Goal: Task Accomplishment & Management: Manage account settings

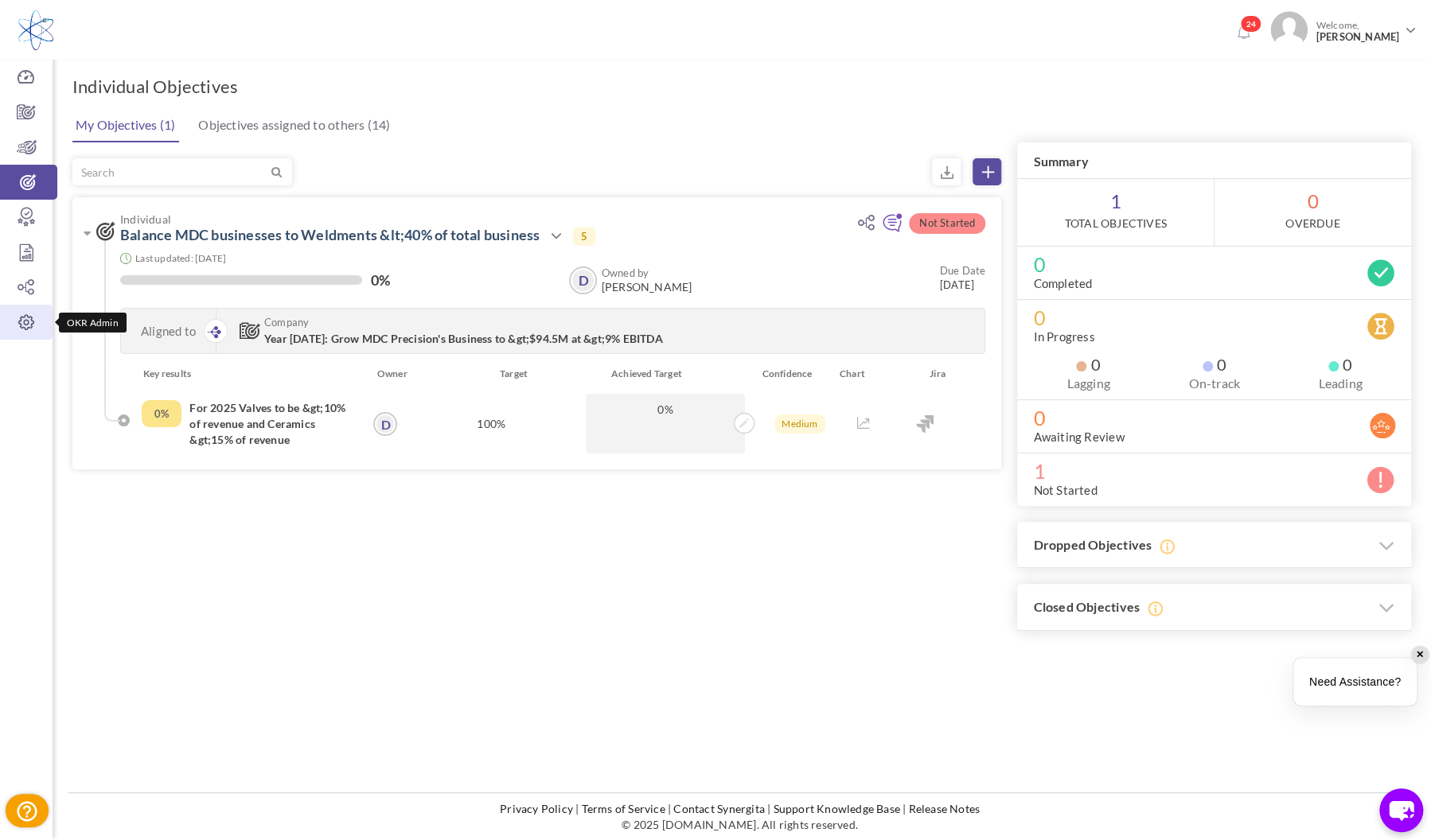
click at [27, 323] on icon at bounding box center [26, 321] width 53 height 16
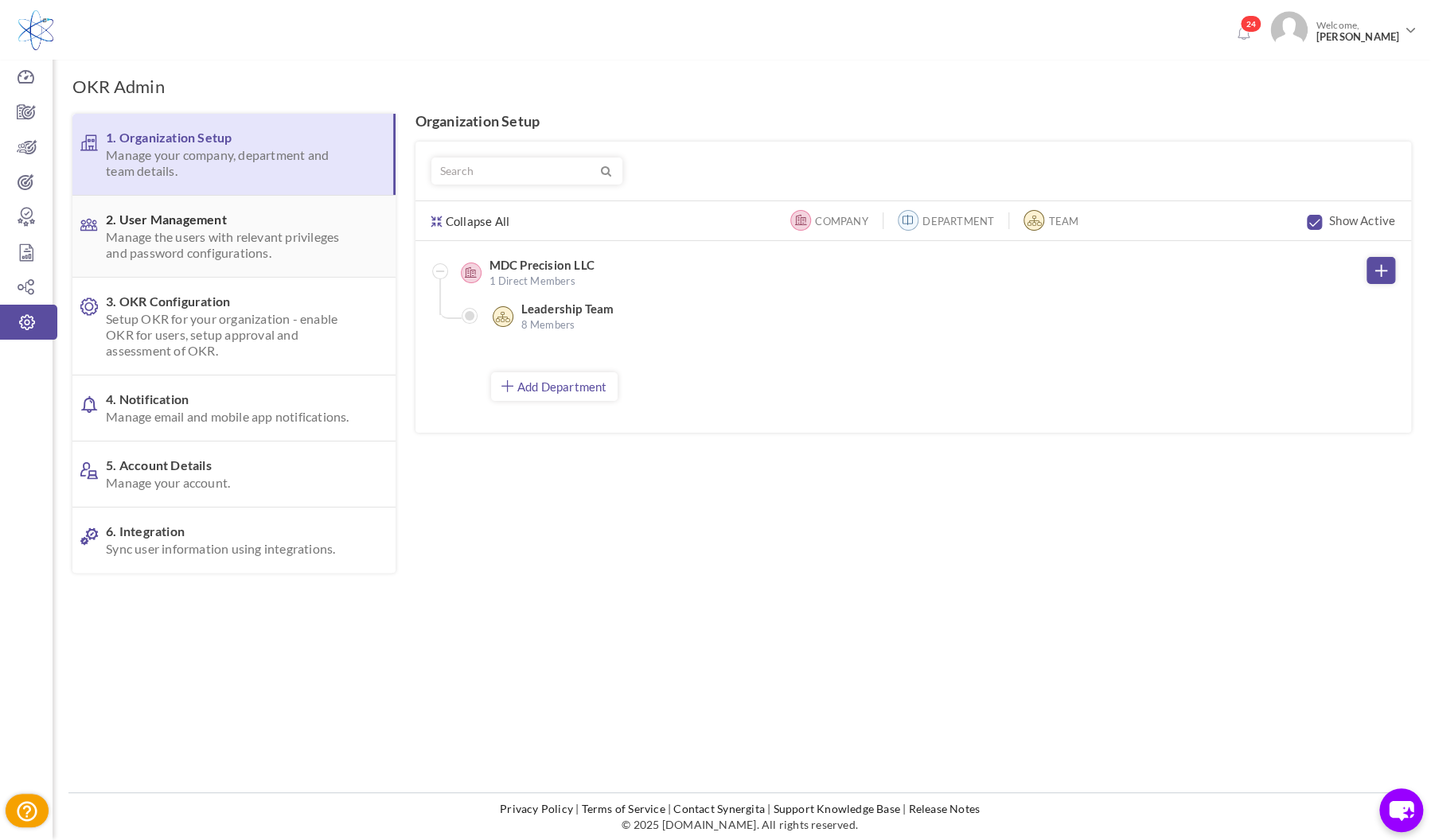
click at [225, 226] on span "2. User Management Manage the users with relevant privileges and password confi…" at bounding box center [233, 235] width 255 height 49
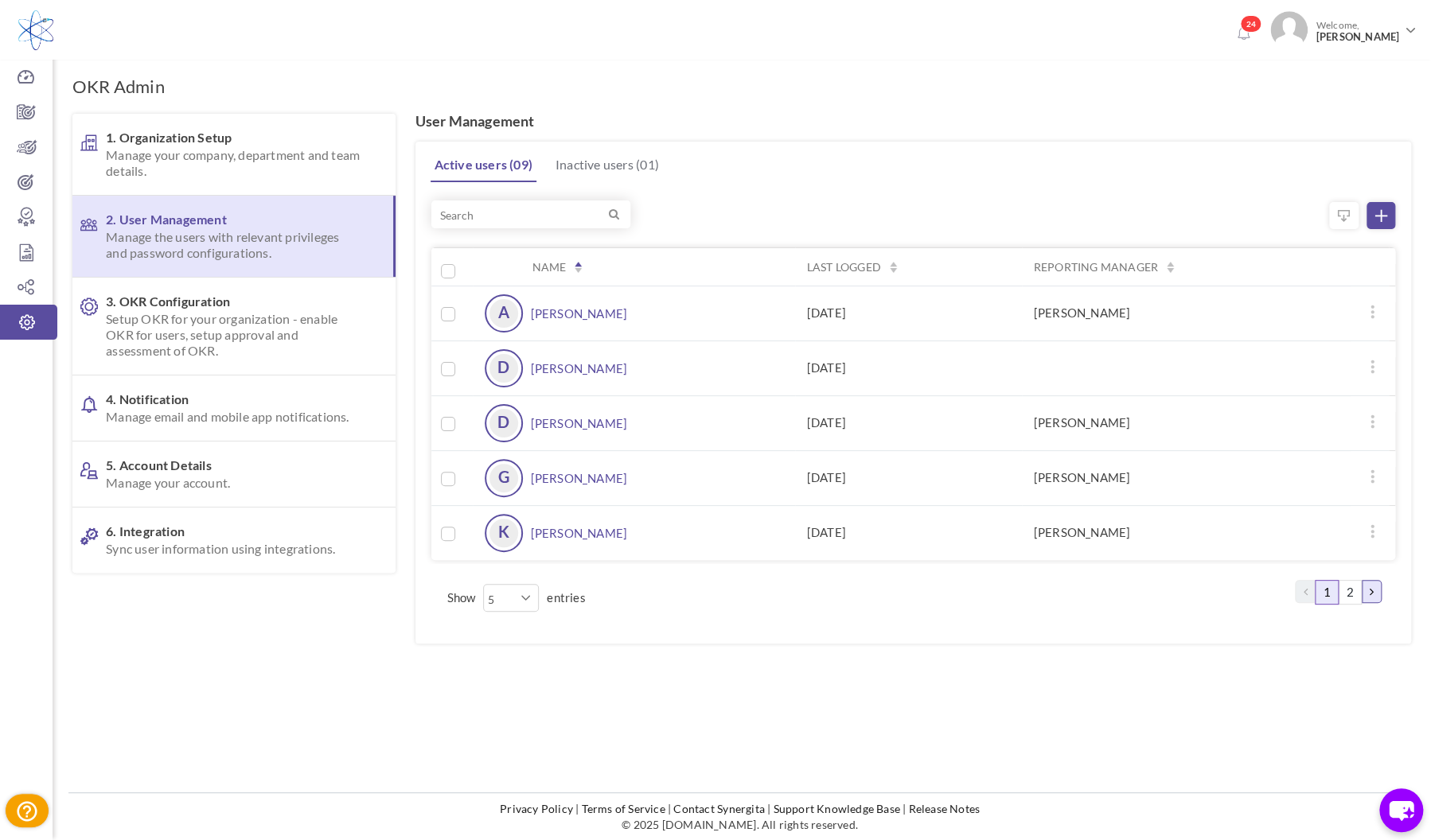
click at [1375, 590] on link at bounding box center [1372, 592] width 20 height 23
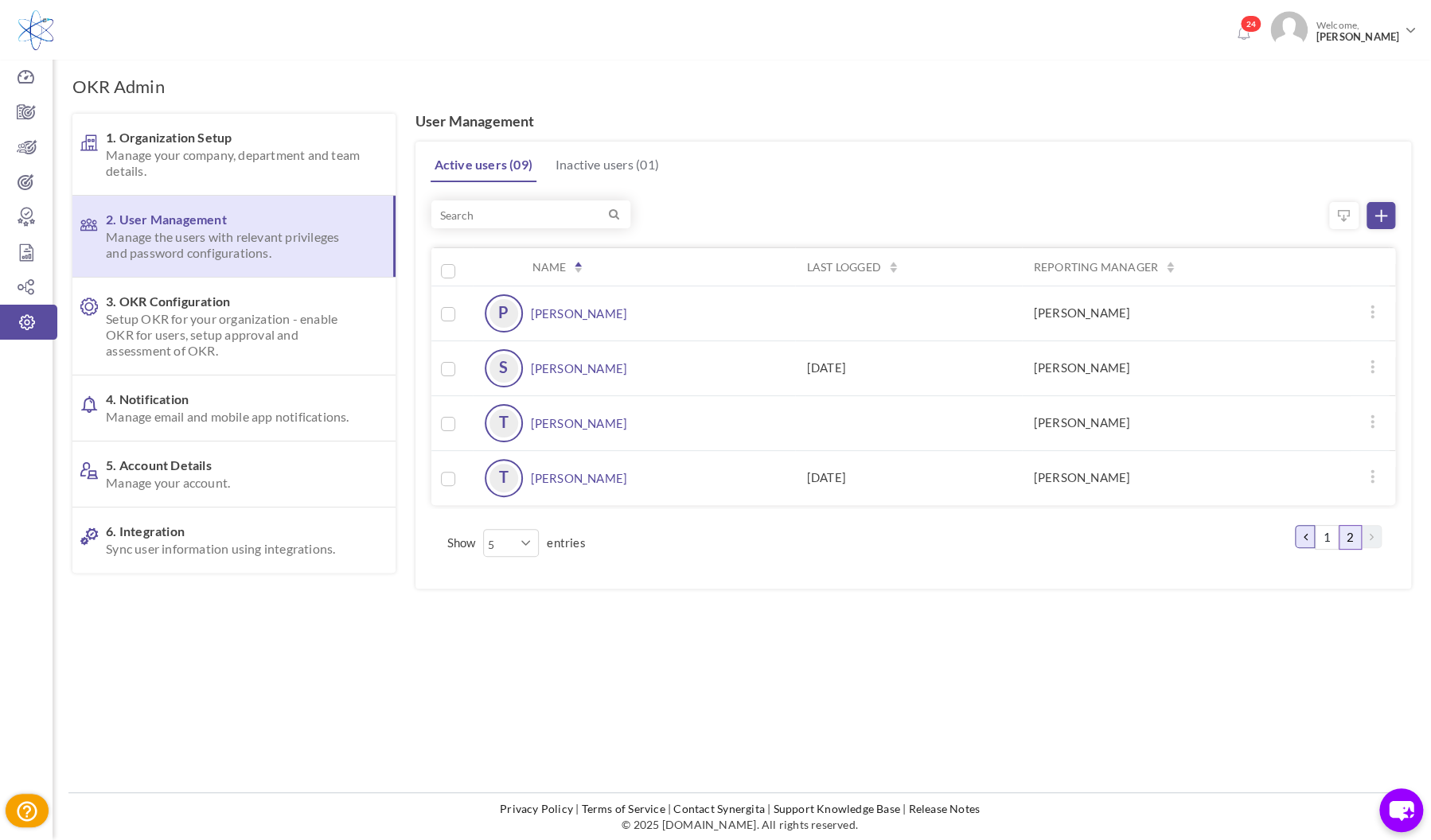
click at [1309, 530] on link at bounding box center [1305, 537] width 20 height 23
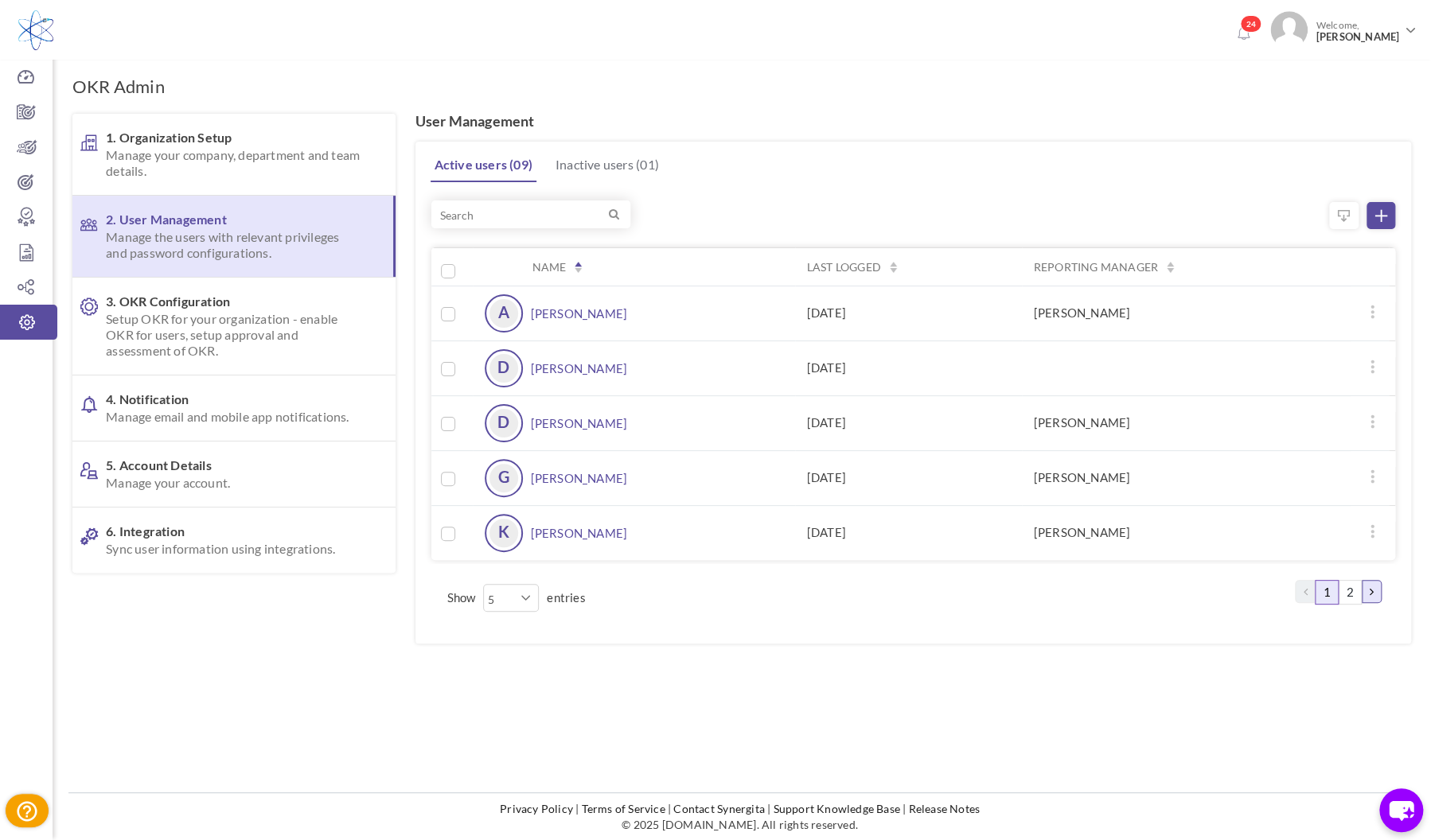
click at [1373, 595] on icon at bounding box center [1372, 591] width 4 height 12
